Goal: Register for event/course

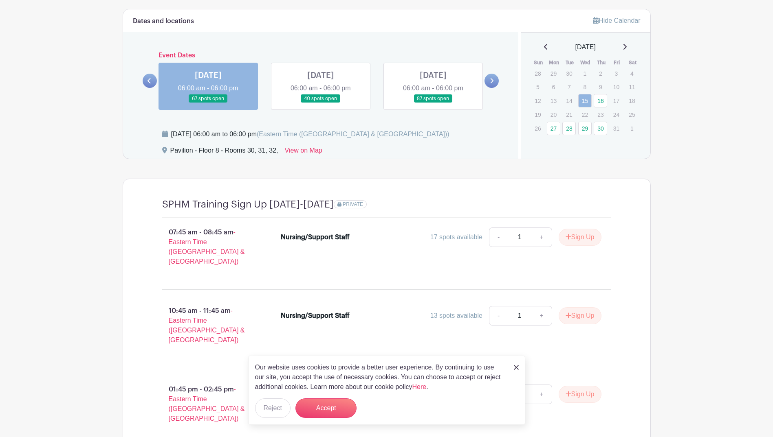
scroll to position [611, 0]
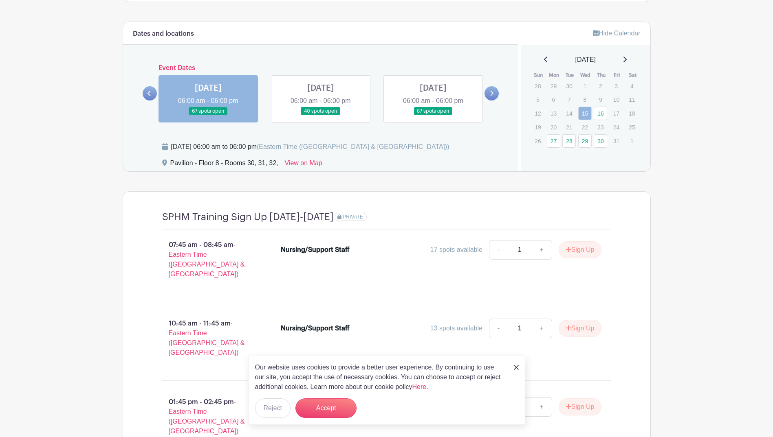
click at [321, 116] on link at bounding box center [321, 116] width 0 height 0
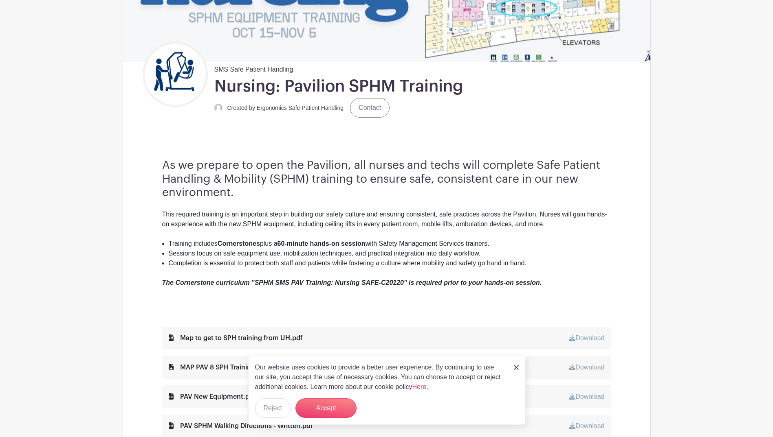
scroll to position [163, 0]
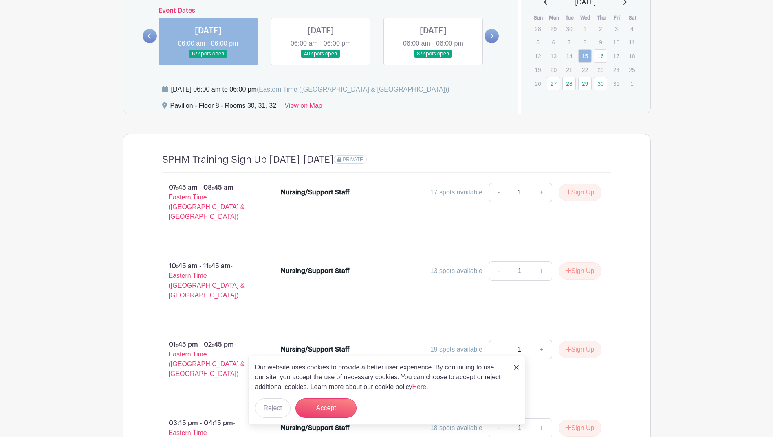
scroll to position [628, 0]
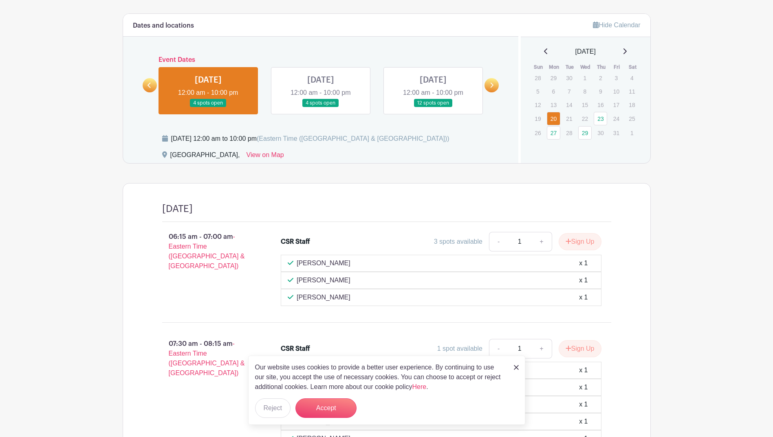
scroll to position [494, 0]
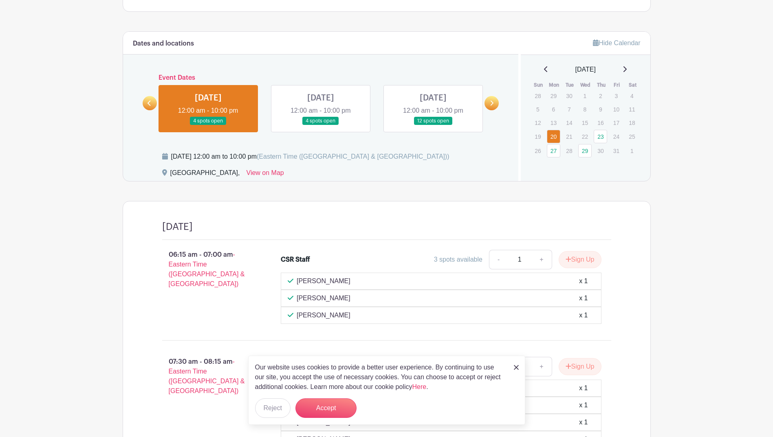
click at [321, 125] on link at bounding box center [321, 125] width 0 height 0
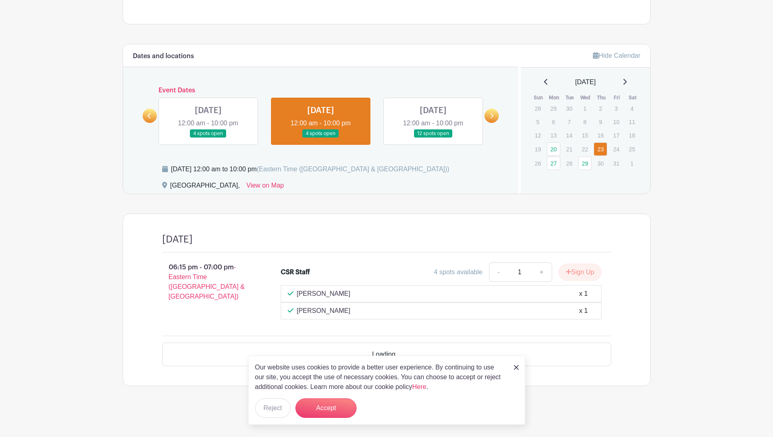
scroll to position [457, 0]
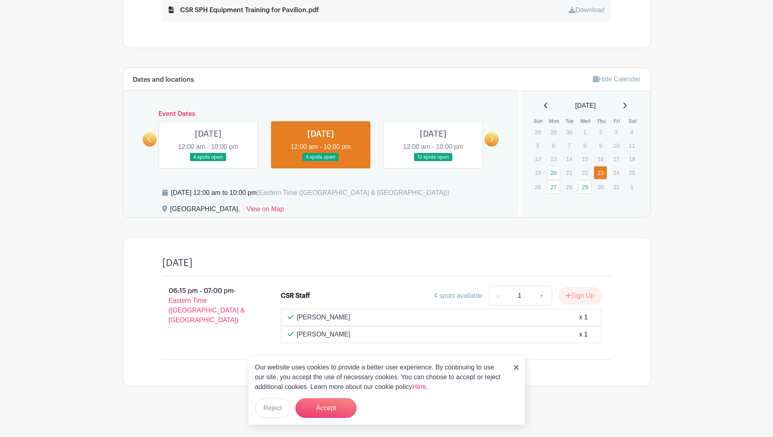
click at [514, 368] on img at bounding box center [516, 367] width 5 height 5
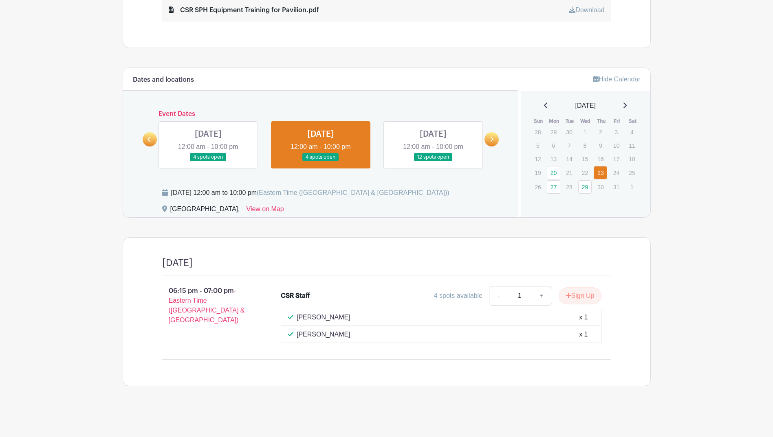
click at [208, 162] on link at bounding box center [208, 162] width 0 height 0
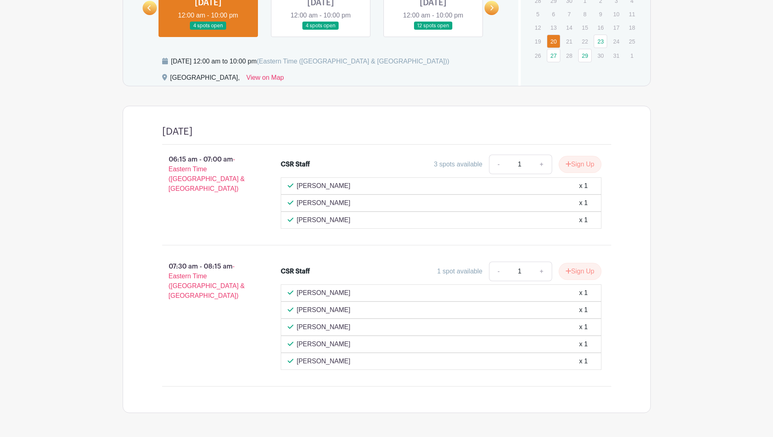
scroll to position [575, 0]
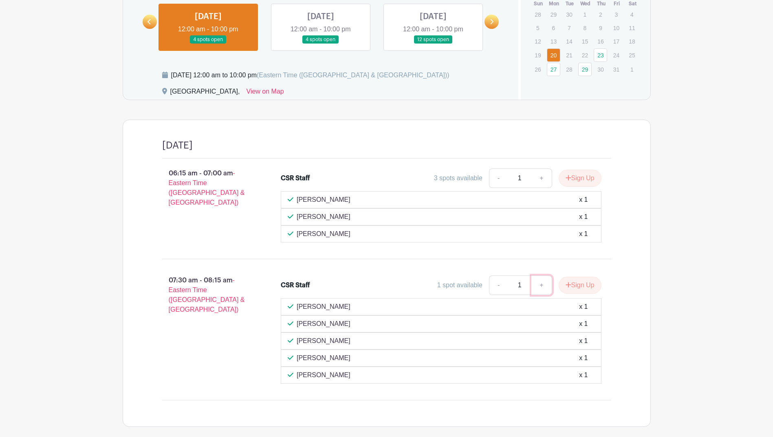
click at [538, 287] on link "+" at bounding box center [541, 286] width 20 height 20
click at [577, 284] on button "Sign Up" at bounding box center [579, 285] width 43 height 17
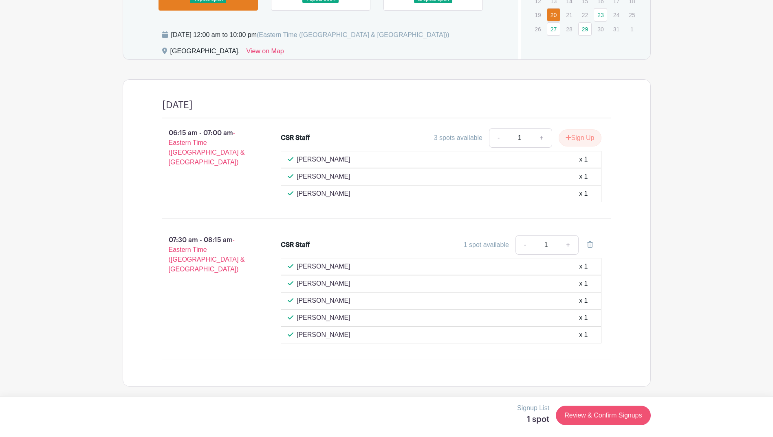
scroll to position [616, 0]
click at [598, 413] on link "Review & Confirm Signups" at bounding box center [603, 416] width 94 height 20
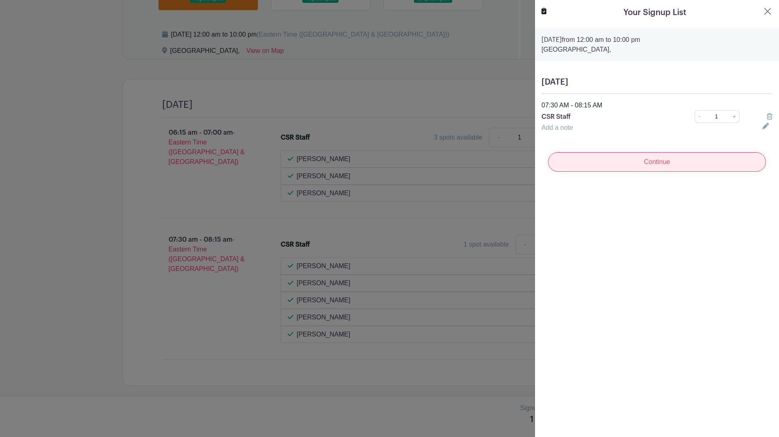
click at [651, 165] on input "Continue" at bounding box center [657, 162] width 218 height 20
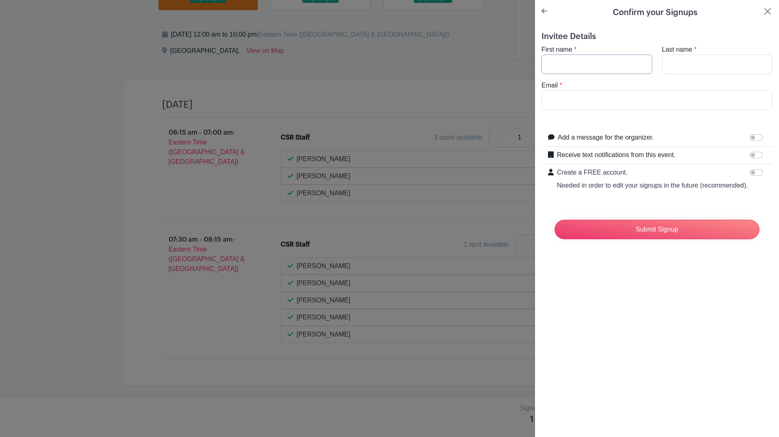
click at [596, 63] on input "First name" at bounding box center [596, 65] width 111 height 20
type input "eric"
click at [724, 68] on input "Last name" at bounding box center [717, 65] width 111 height 20
type input "smith"
click at [626, 101] on input "Email" at bounding box center [656, 100] width 231 height 20
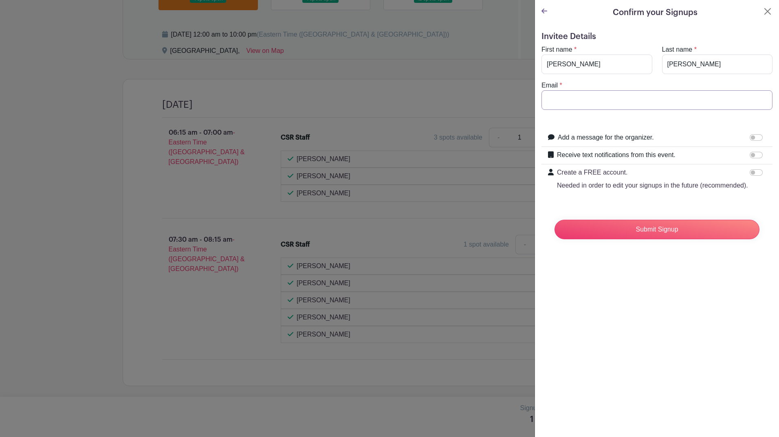
type input "e"
type input "a"
type input "smeric@med.umich.edu"
click at [749, 153] on input "Receive text notifications from this event." at bounding box center [755, 155] width 13 height 7
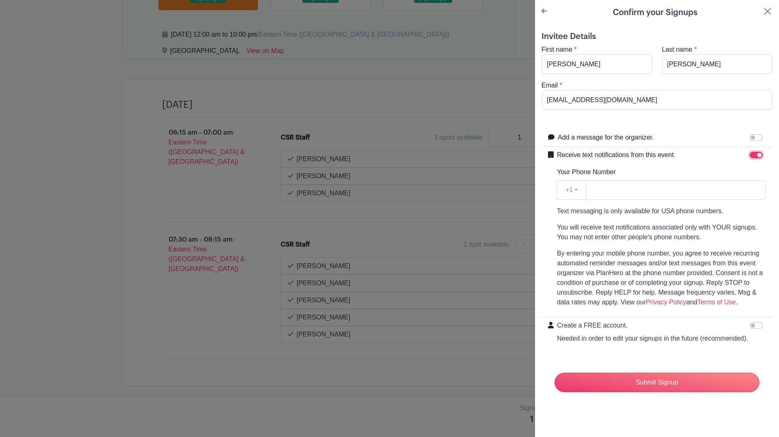
click at [749, 153] on input "Receive text notifications from this event." at bounding box center [755, 155] width 13 height 7
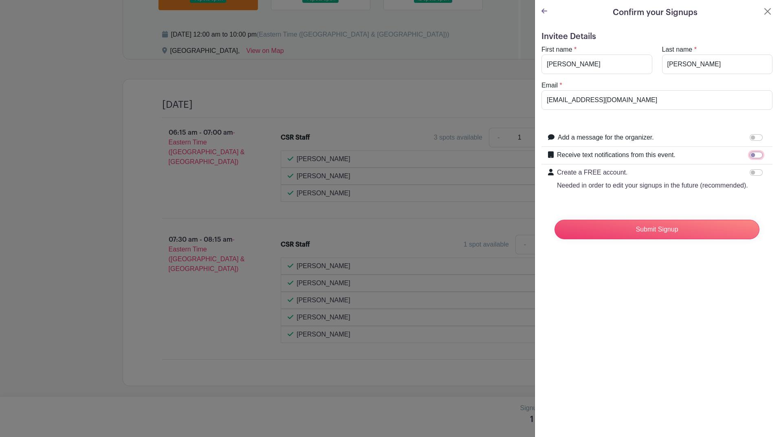
click at [749, 153] on input "Receive text notifications from this event." at bounding box center [755, 155] width 13 height 7
checkbox input "true"
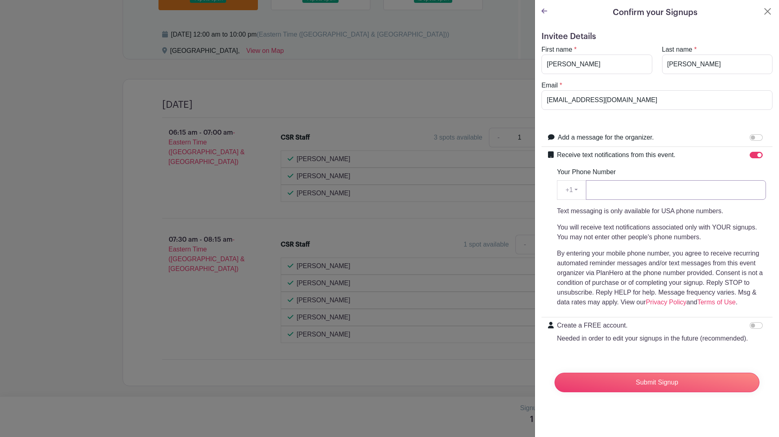
click at [635, 193] on input "Your Phone Number" at bounding box center [676, 190] width 180 height 20
type input "3134426206"
click at [705, 393] on input "Submit Signup" at bounding box center [656, 383] width 205 height 20
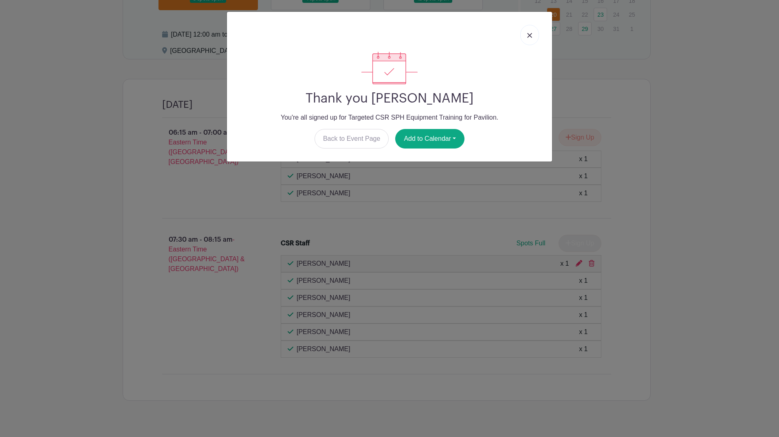
click at [529, 33] on img at bounding box center [529, 35] width 5 height 5
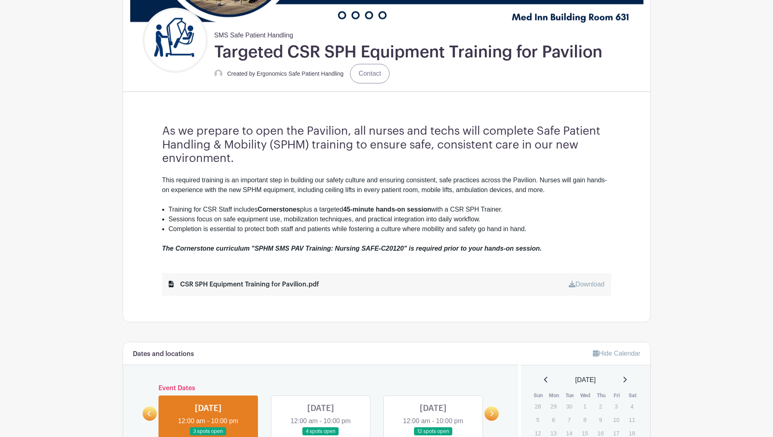
scroll to position [209, 0]
